Goal: Navigation & Orientation: Find specific page/section

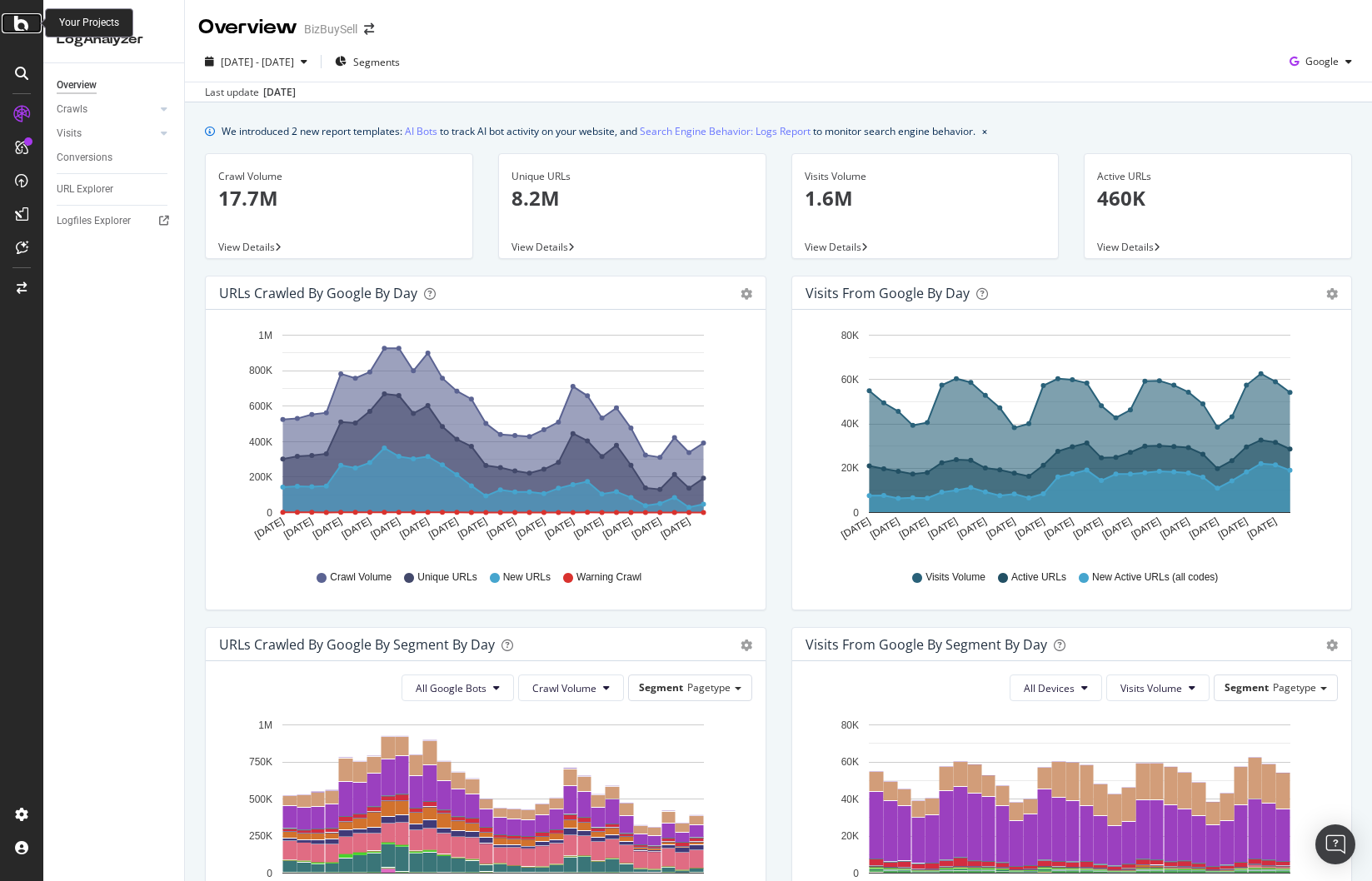
click at [23, 26] on icon at bounding box center [21, 23] width 15 height 20
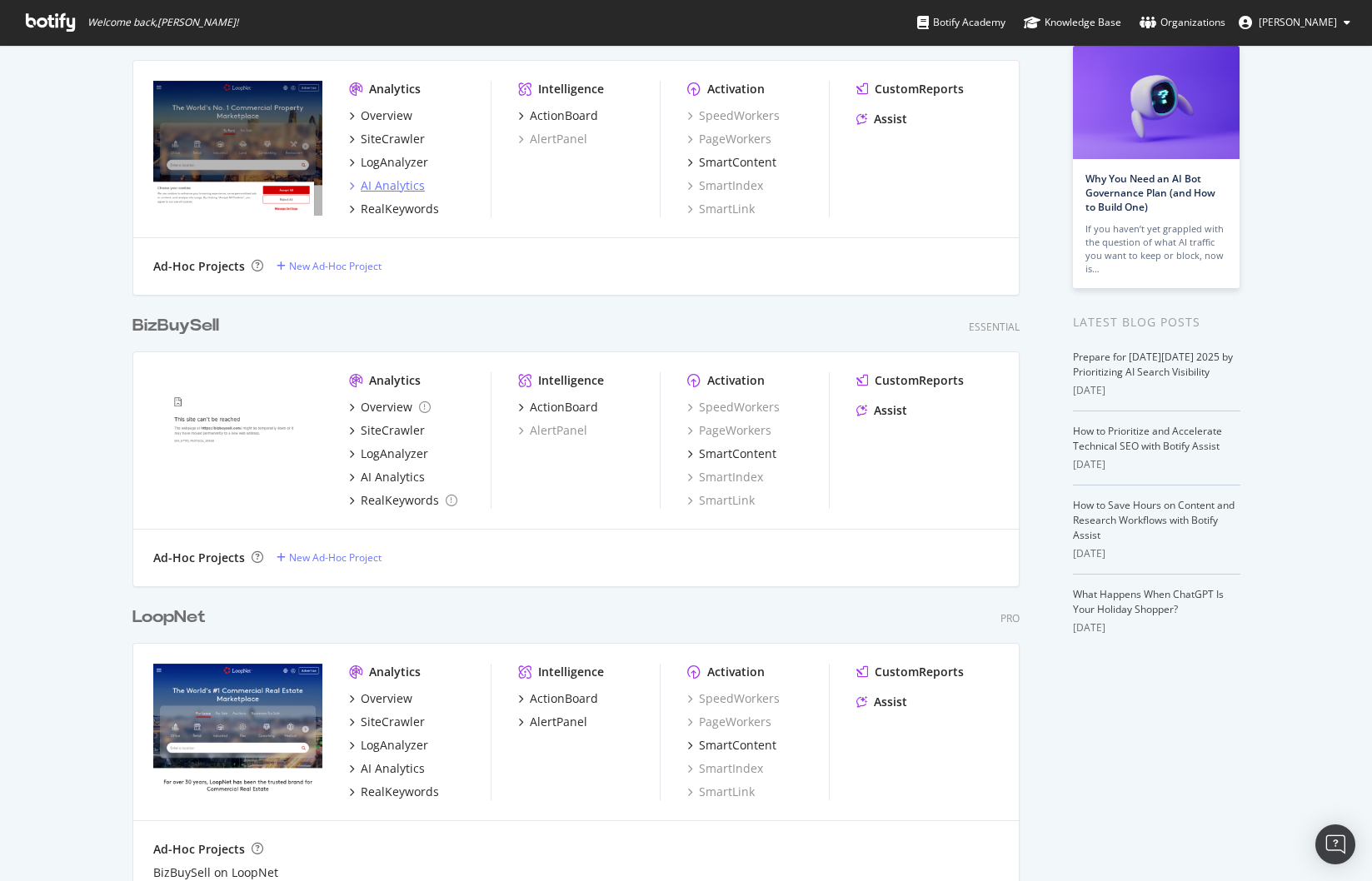
scroll to position [249, 0]
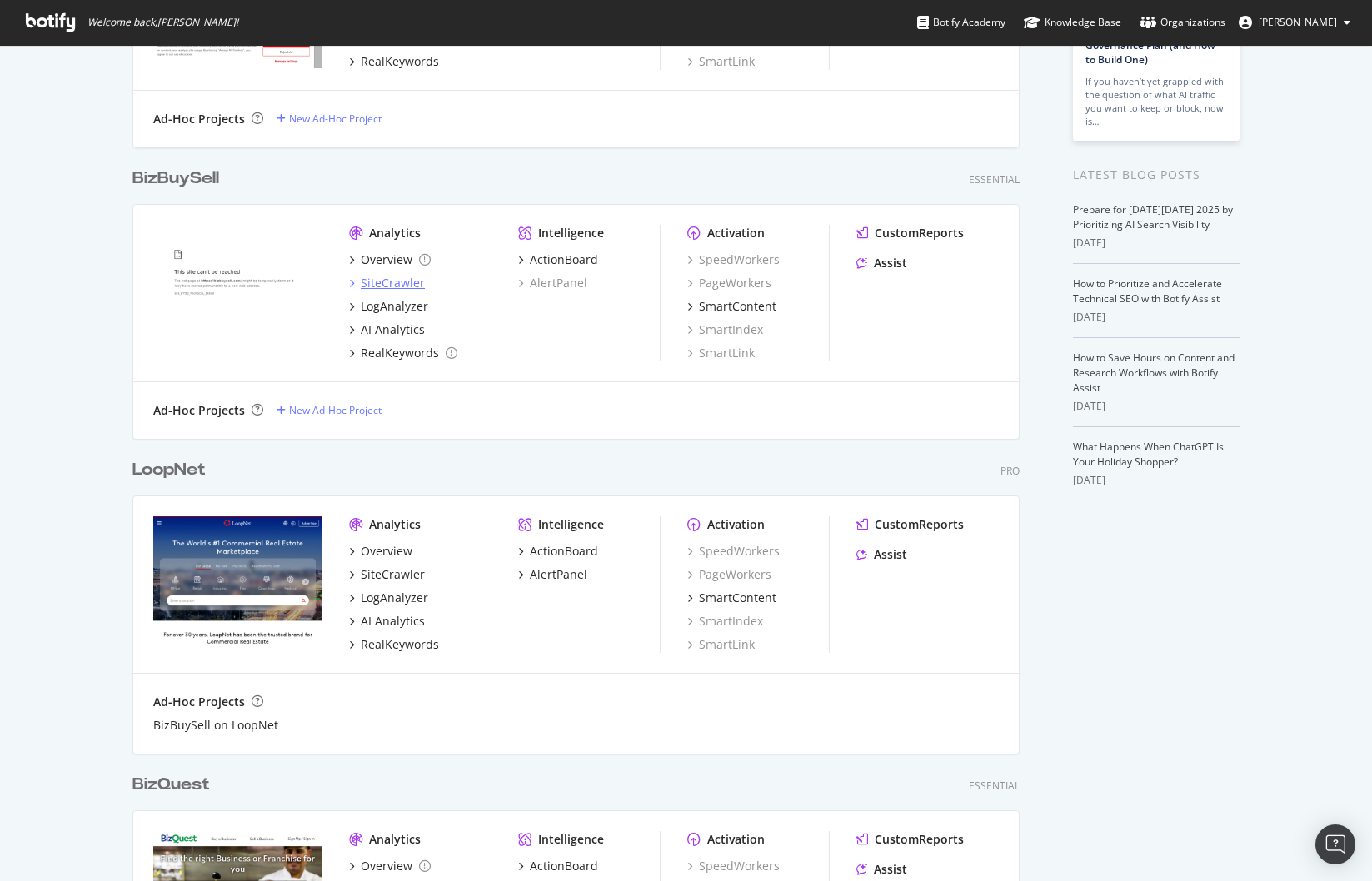
click at [385, 279] on div "SiteCrawler" at bounding box center [393, 282] width 64 height 16
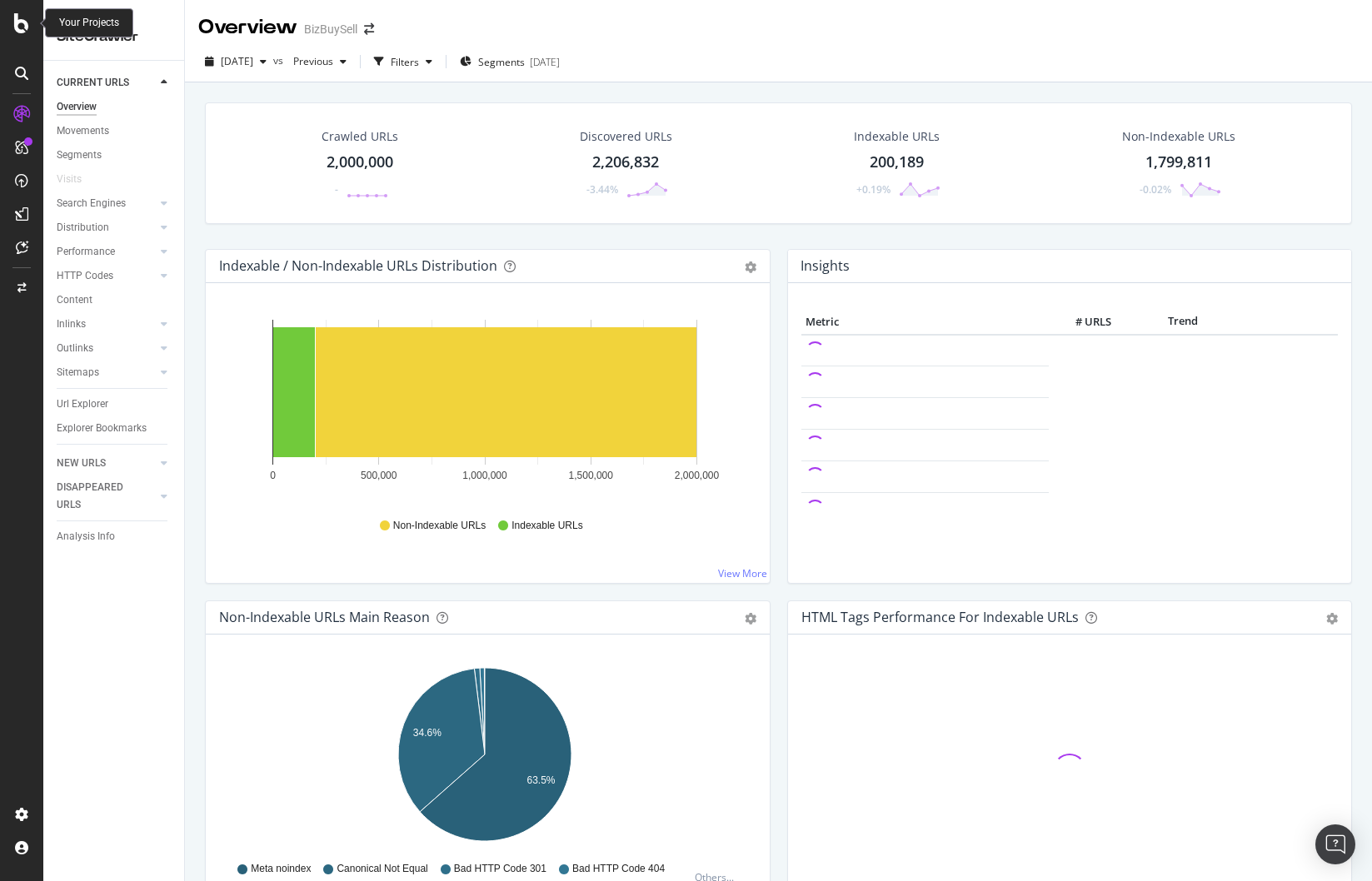
click at [20, 16] on icon at bounding box center [21, 23] width 15 height 20
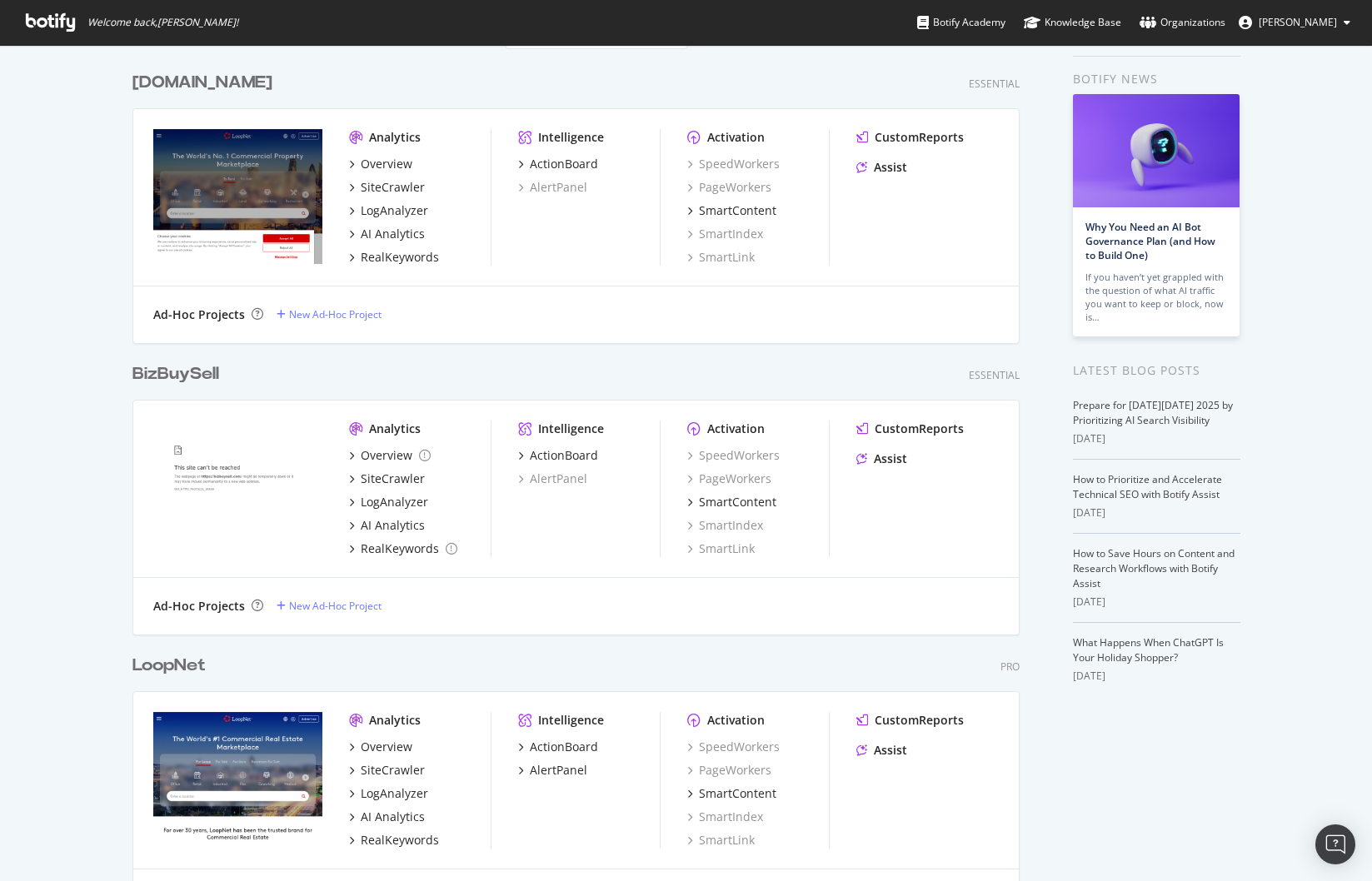
scroll to position [83, 0]
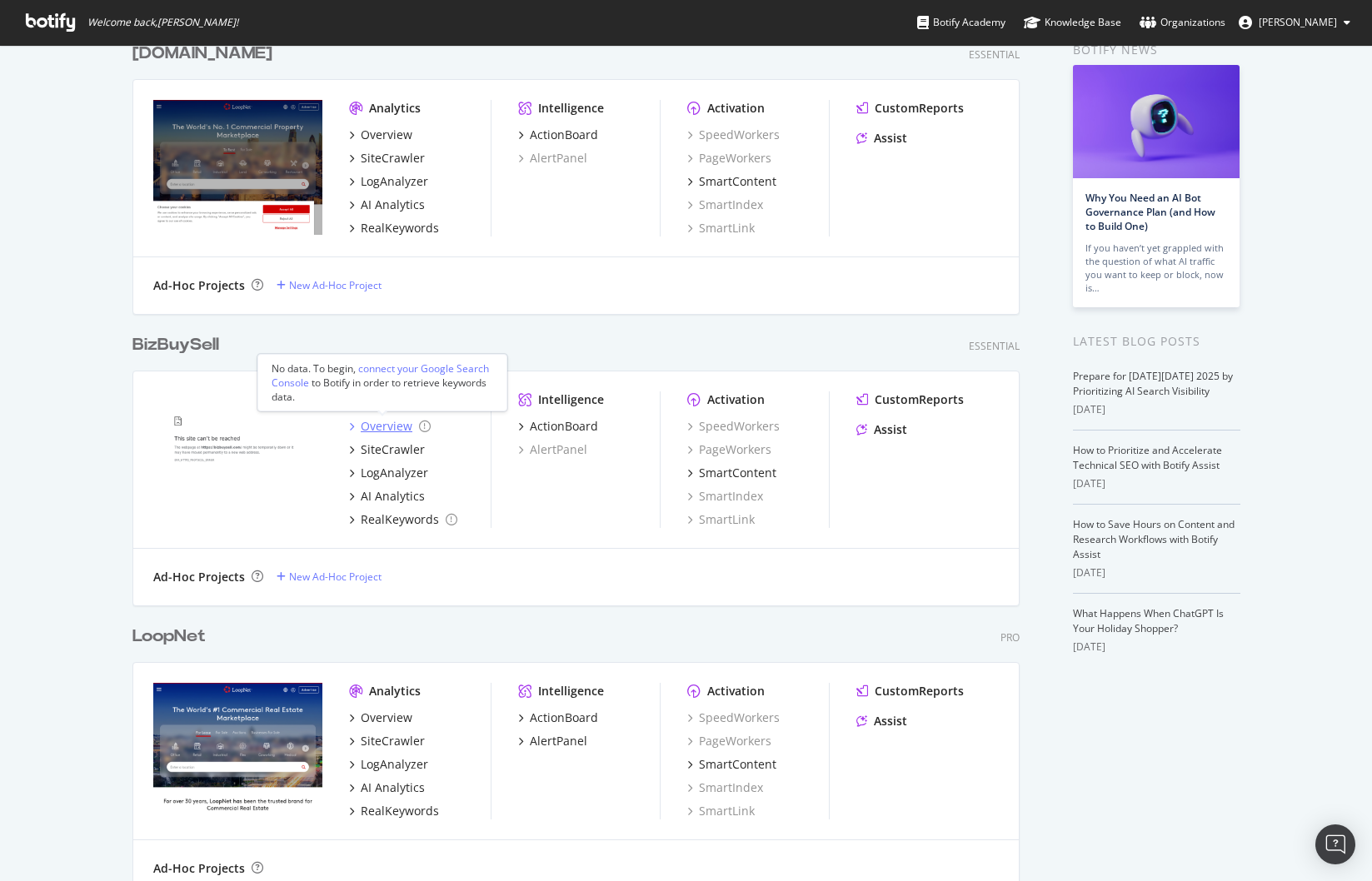
click at [349, 427] on icon "grid" at bounding box center [351, 426] width 5 height 9
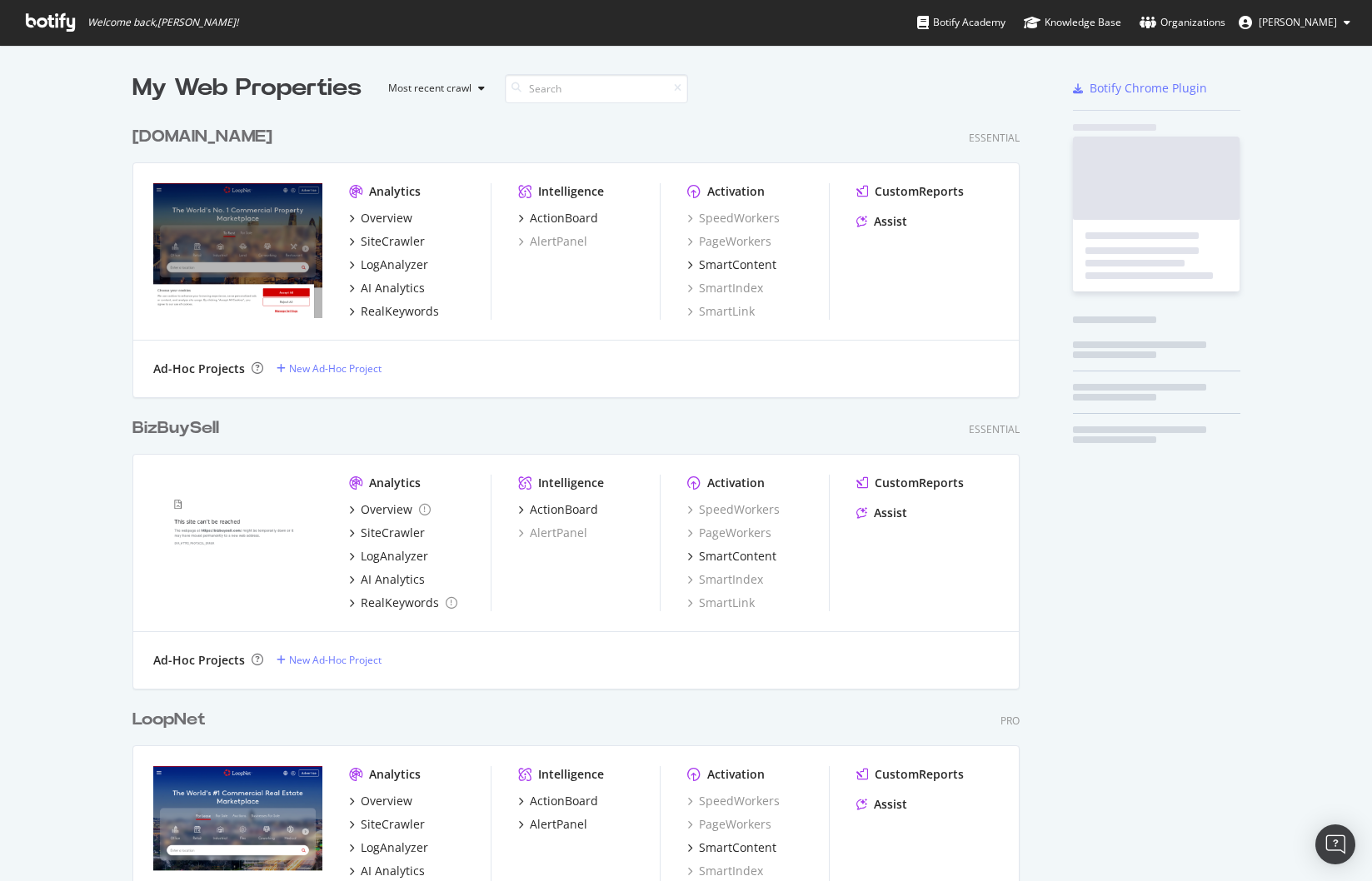
scroll to position [868, 1347]
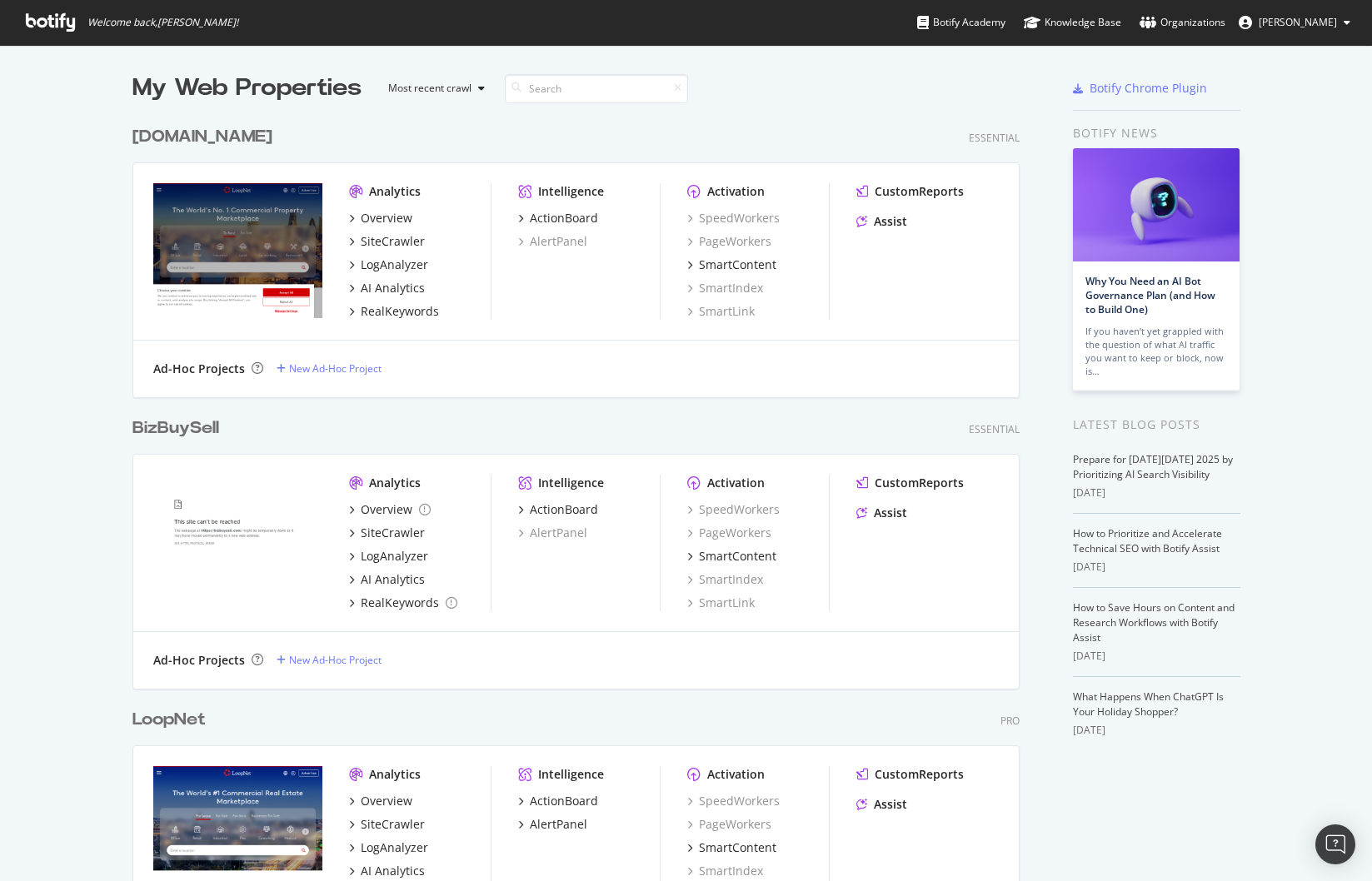
click at [176, 427] on div "BizBuySell" at bounding box center [175, 428] width 86 height 24
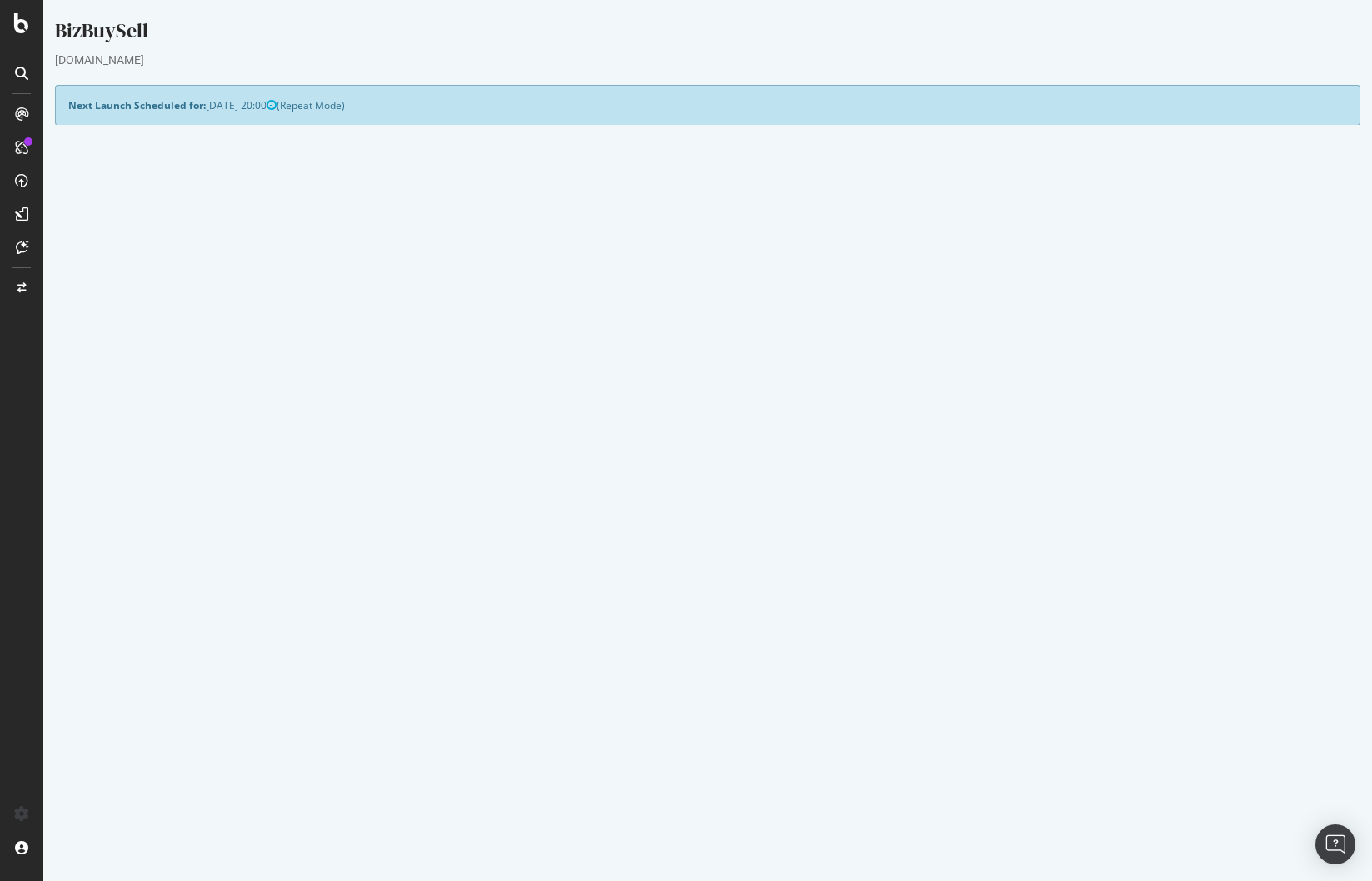
click at [709, 420] on p "View Crawl Settings" at bounding box center [707, 421] width 1279 height 15
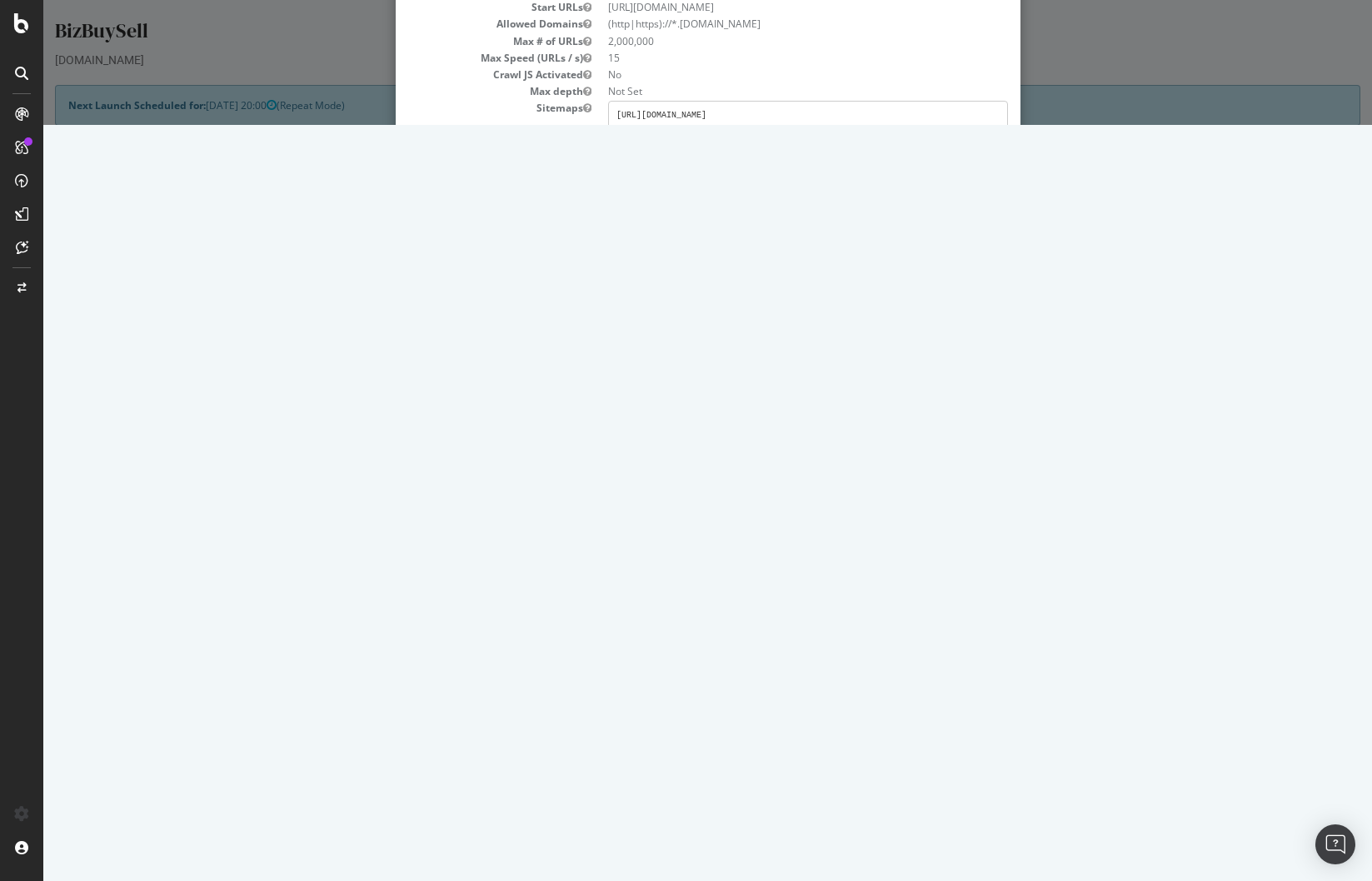
scroll to position [231, 0]
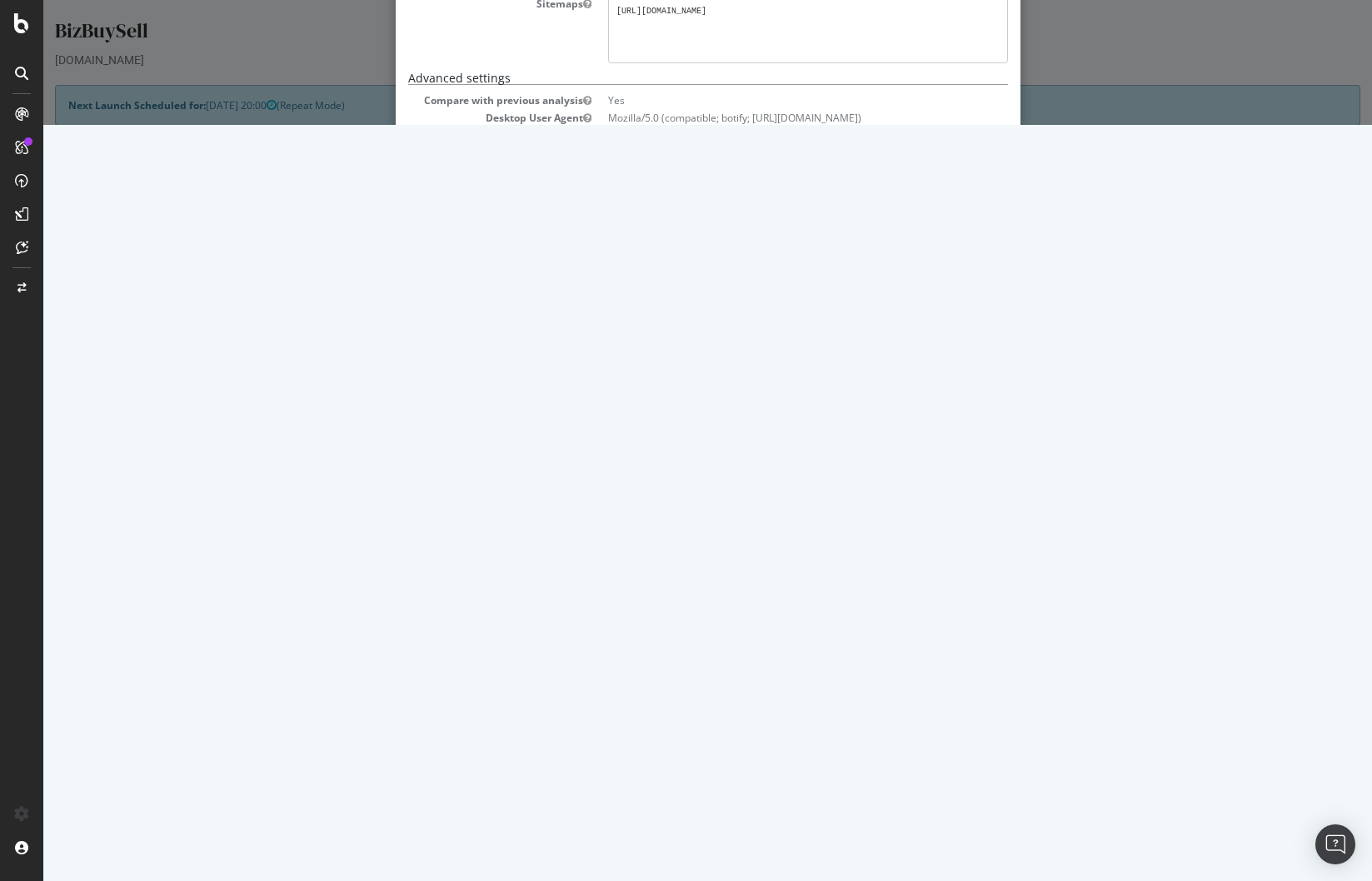
click at [966, 831] on button "Close" at bounding box center [982, 829] width 50 height 28
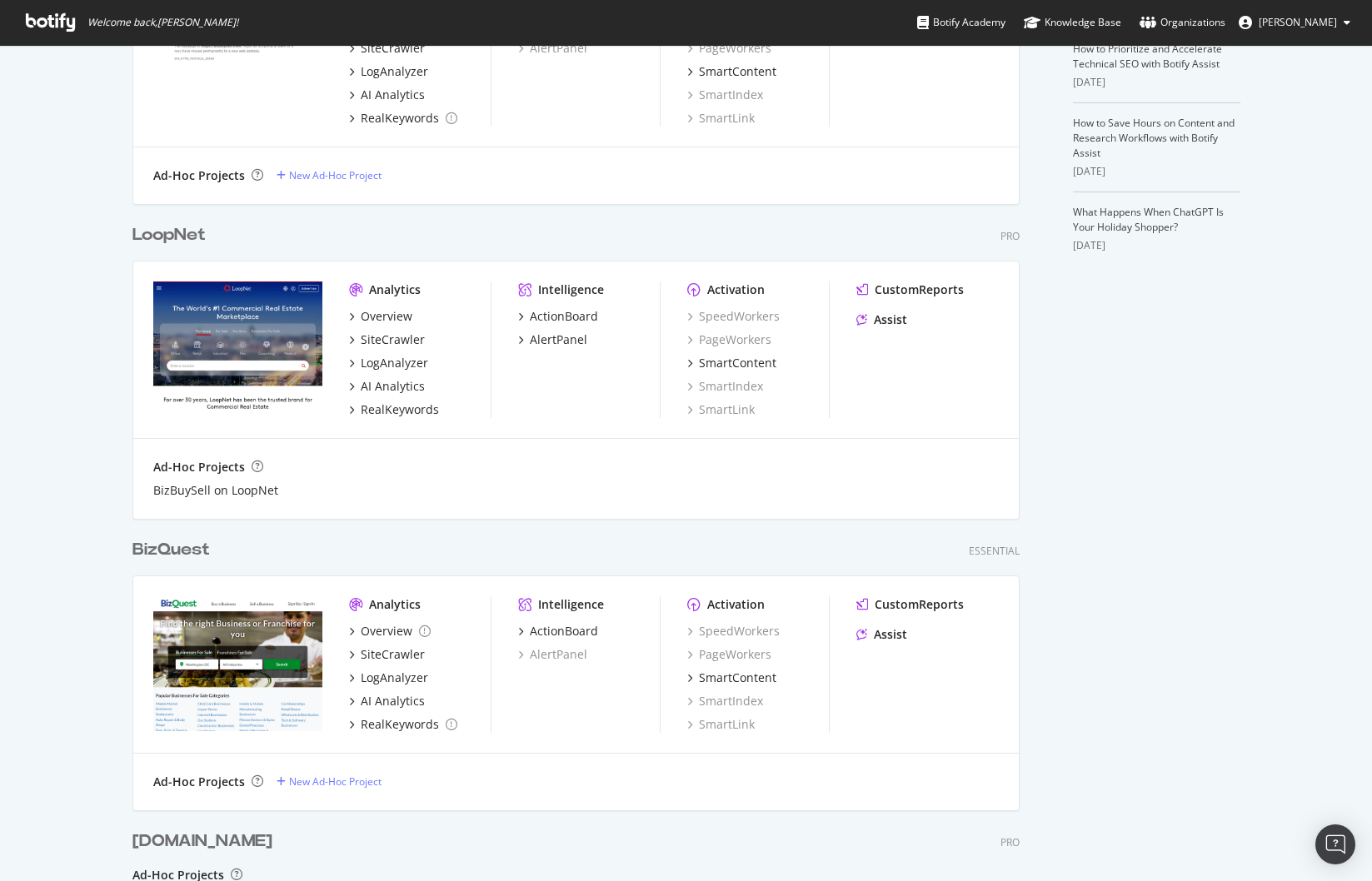
scroll to position [500, 0]
